Goal: Task Accomplishment & Management: Use online tool/utility

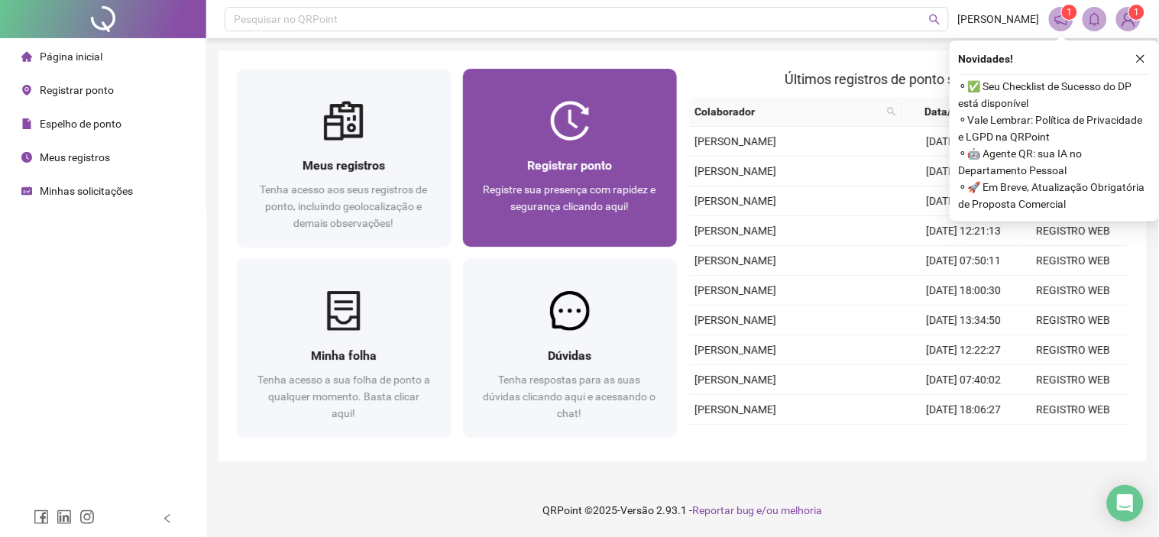
click at [563, 111] on img at bounding box center [570, 121] width 40 height 40
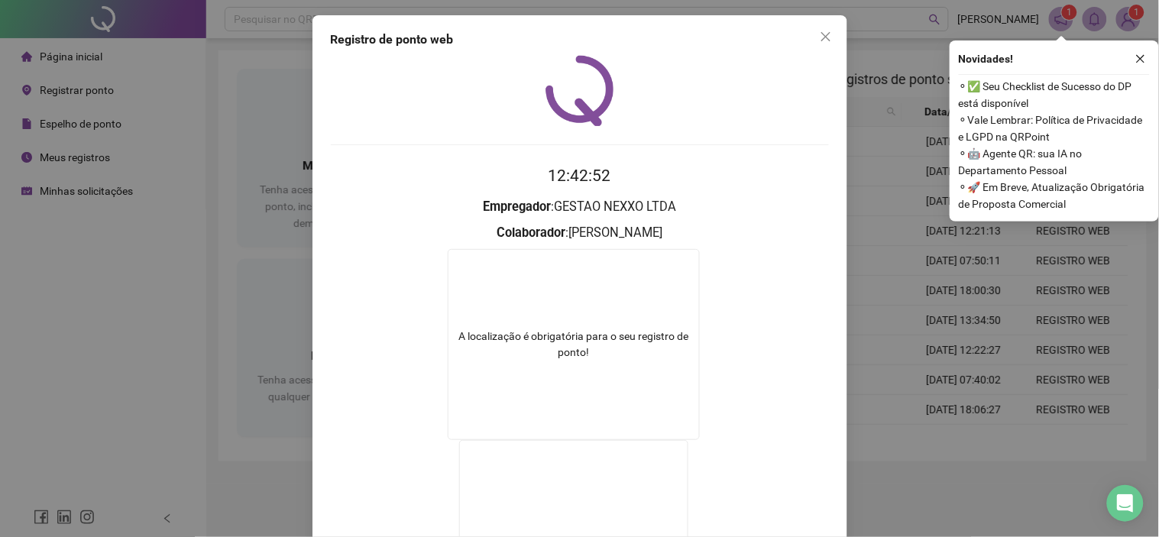
click at [802, 38] on div "Registro de ponto web" at bounding box center [580, 40] width 498 height 18
click at [820, 38] on icon "close" at bounding box center [826, 37] width 12 height 12
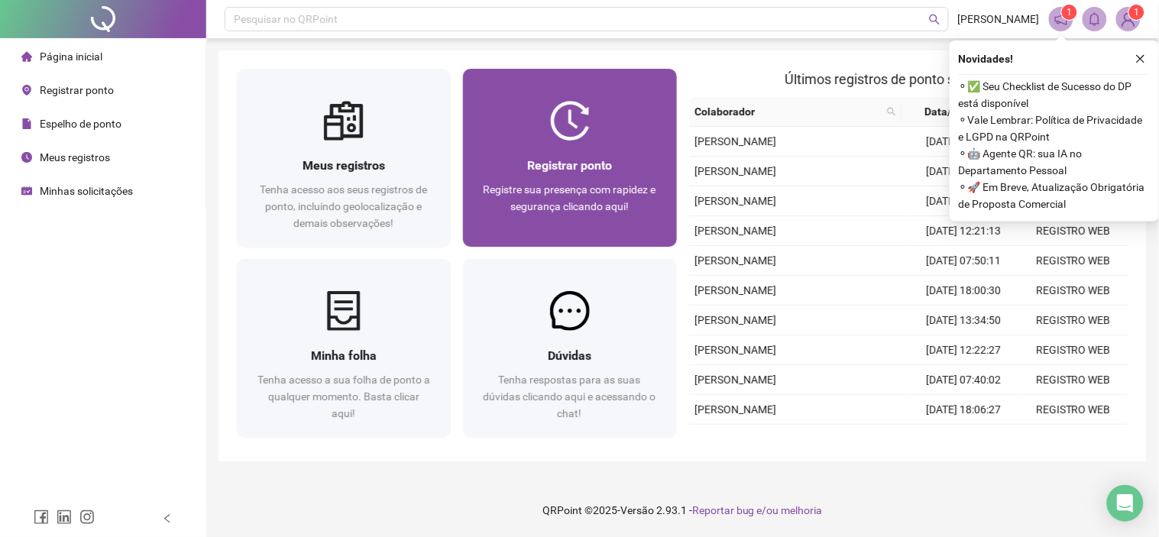
click at [585, 162] on span "Registrar ponto" at bounding box center [569, 165] width 85 height 15
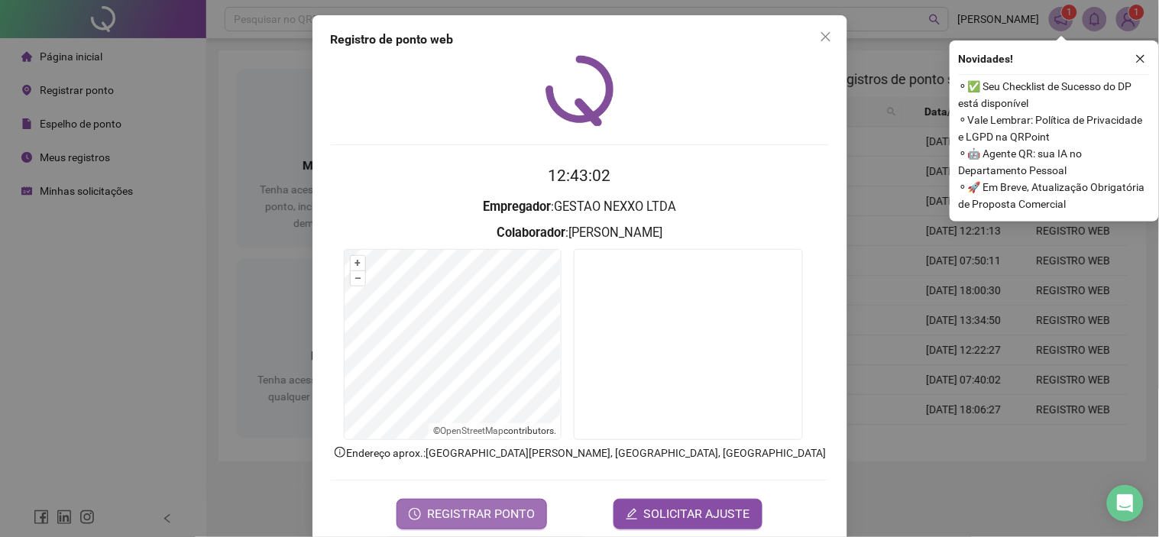
click at [484, 508] on span "REGISTRAR PONTO" at bounding box center [481, 514] width 108 height 18
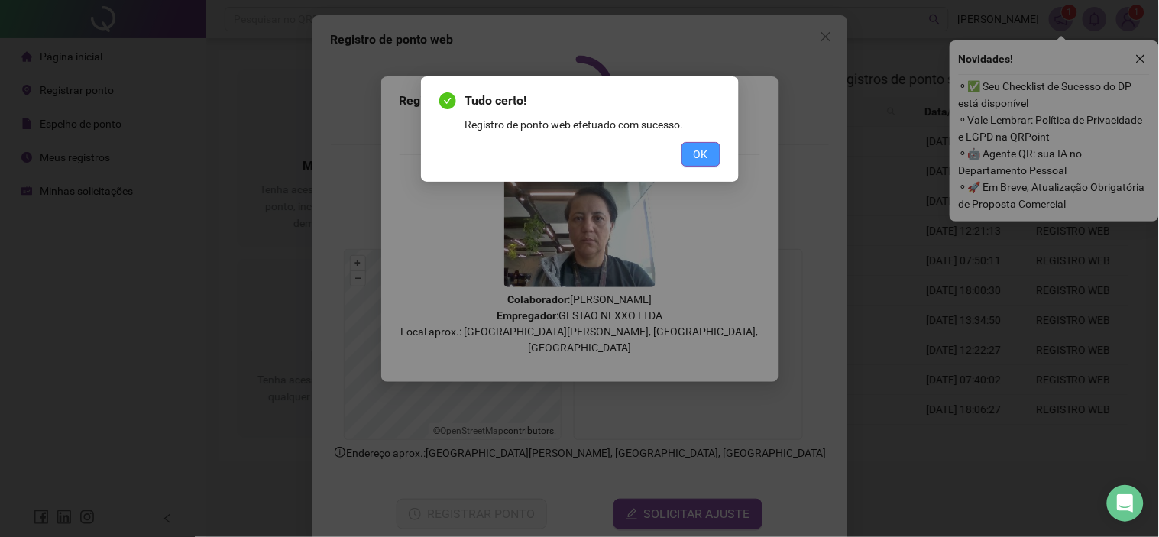
click at [696, 153] on span "OK" at bounding box center [701, 154] width 15 height 17
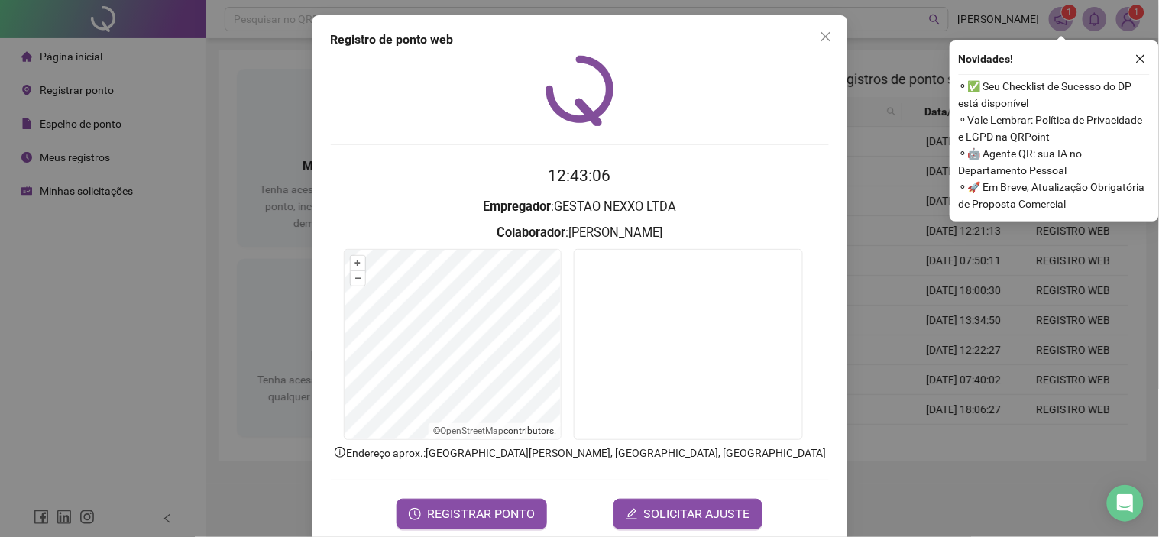
drag, startPoint x: 824, startPoint y: 36, endPoint x: 789, endPoint y: 44, distance: 36.0
click at [822, 36] on icon "close" at bounding box center [826, 37] width 12 height 12
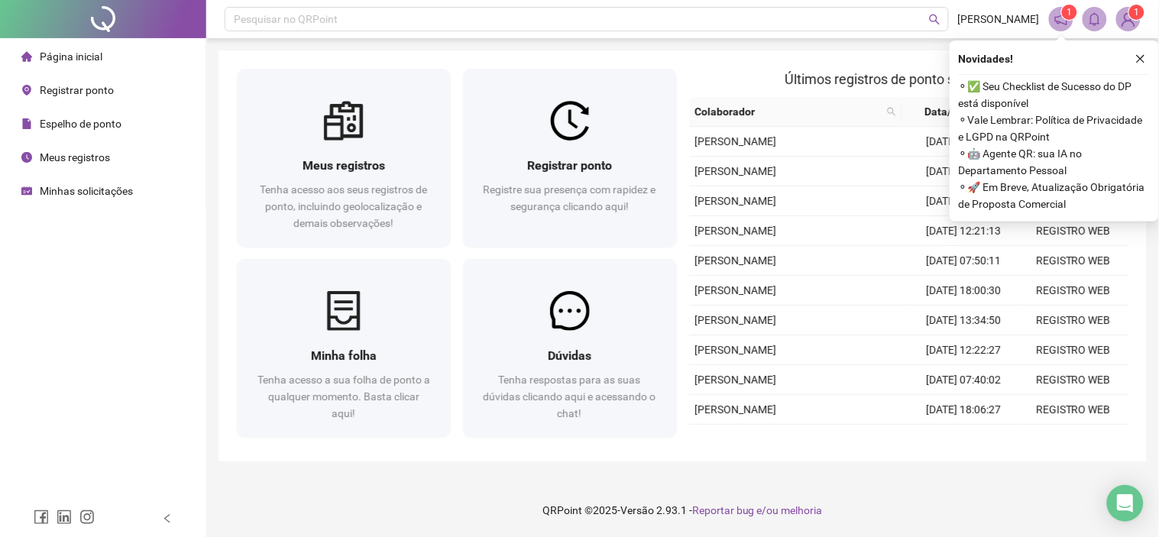
click at [81, 197] on div "Minhas solicitações" at bounding box center [77, 191] width 112 height 31
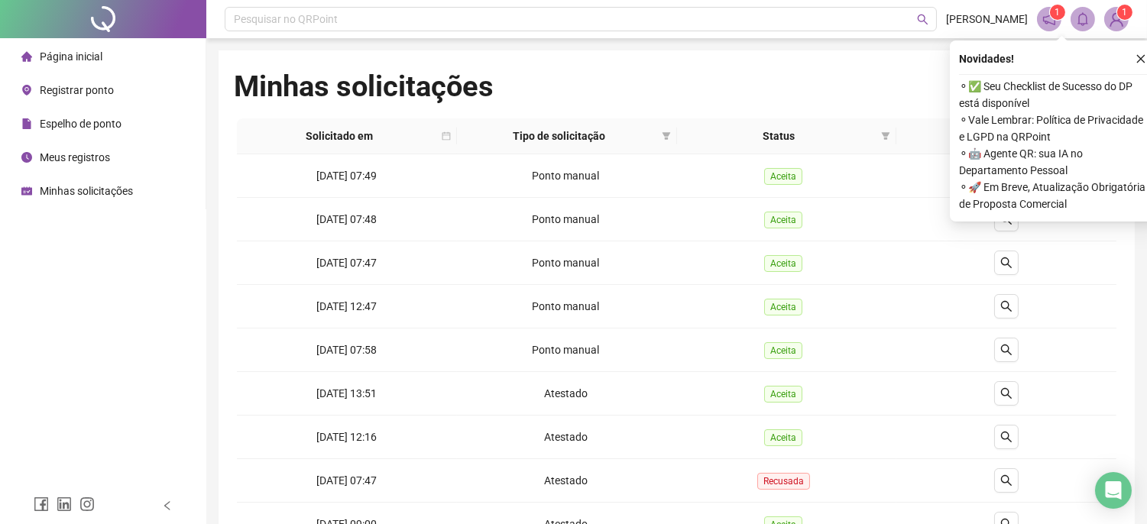
click at [56, 53] on span "Página inicial" at bounding box center [71, 56] width 63 height 12
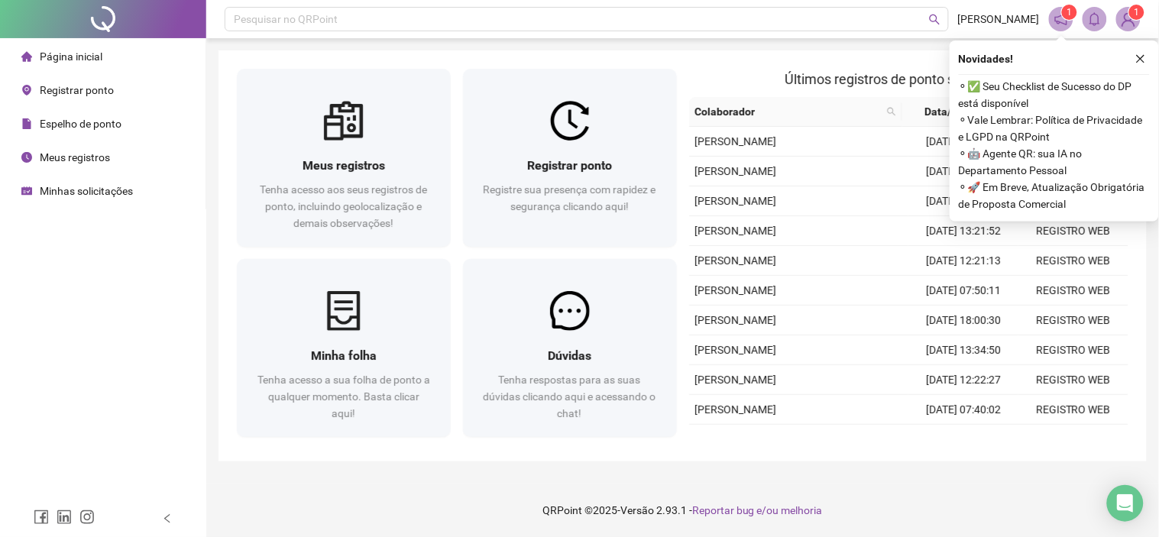
click at [86, 192] on span "Minhas solicitações" at bounding box center [86, 191] width 93 height 12
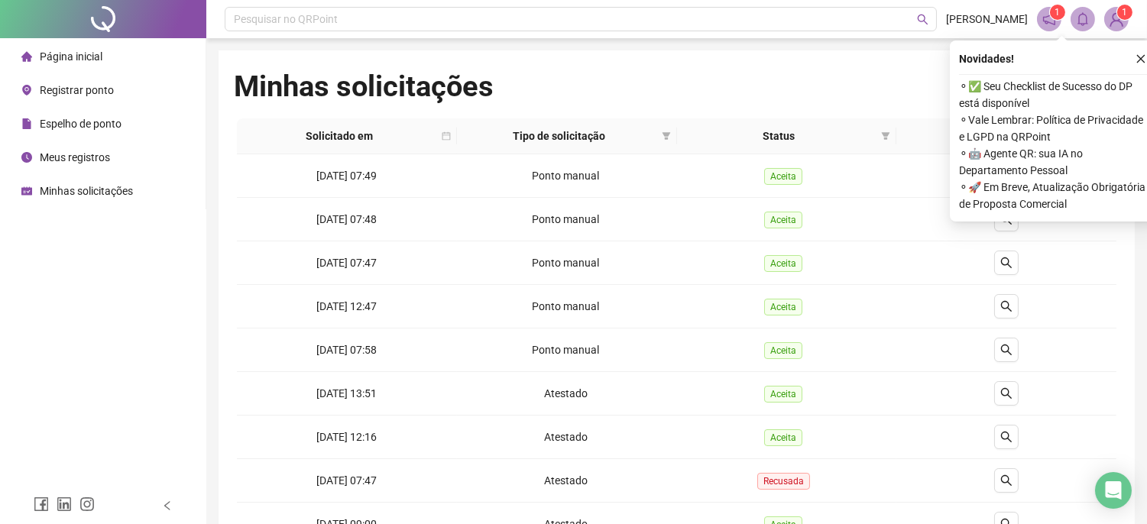
click at [85, 63] on div "Página inicial" at bounding box center [61, 56] width 81 height 31
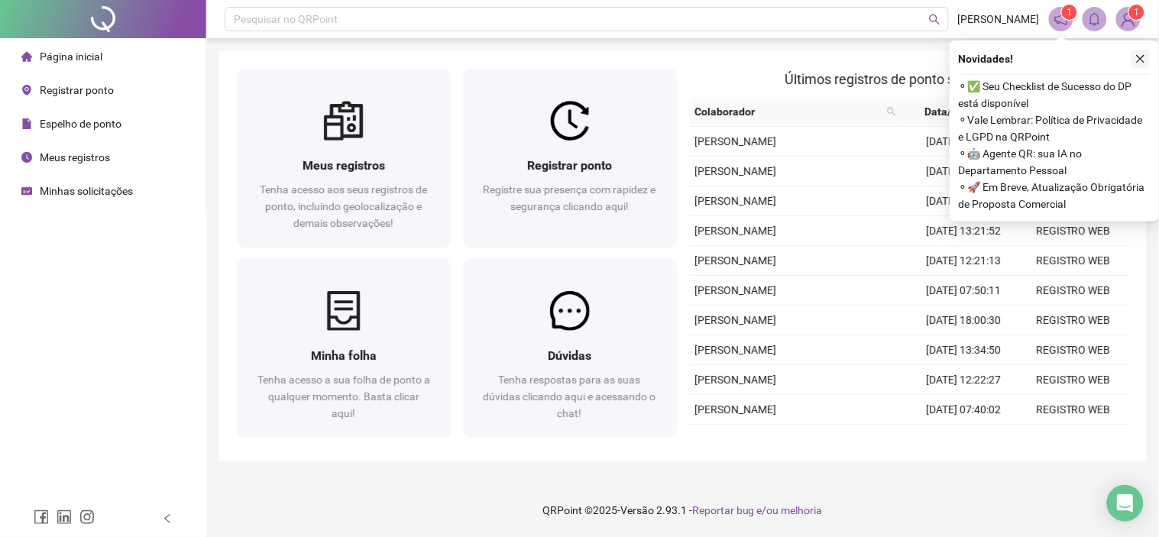
click at [1140, 56] on icon "close" at bounding box center [1140, 58] width 11 height 11
